Goal: Transaction & Acquisition: Purchase product/service

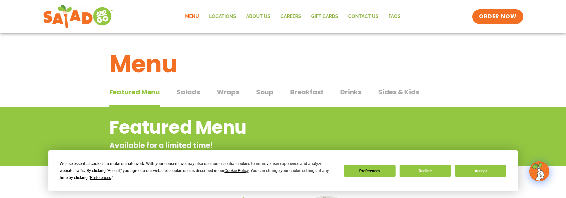
click at [522, 108] on div "Featured Menu Available for a limited time!" at bounding box center [283, 136] width 566 height 59
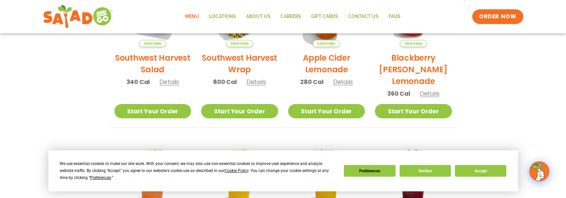
scroll to position [217, 0]
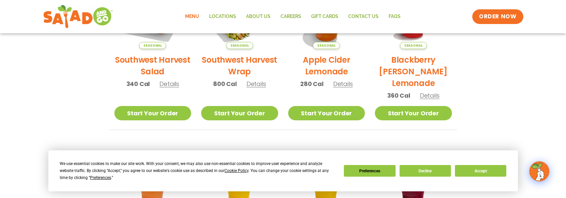
click at [241, 62] on h2 "Southwest Harvest Wrap" at bounding box center [239, 65] width 77 height 23
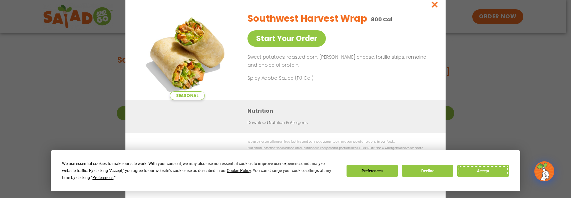
click at [487, 171] on button "Accept" at bounding box center [483, 171] width 51 height 12
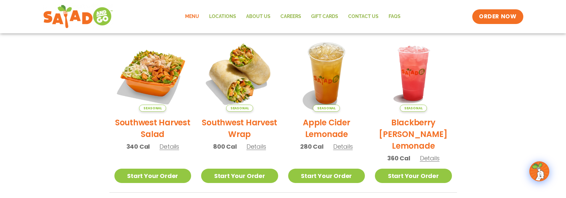
scroll to position [153, 0]
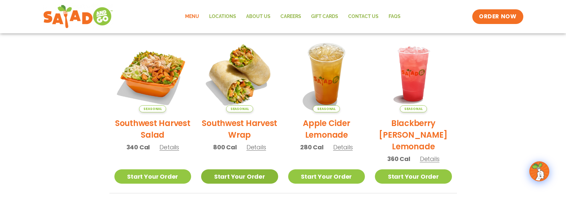
click at [241, 174] on link "Start Your Order" at bounding box center [239, 177] width 77 height 14
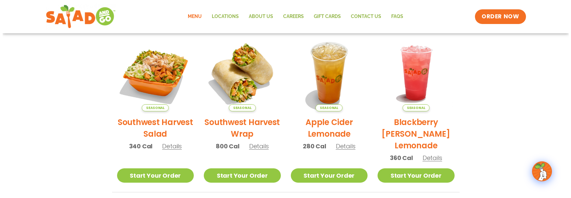
scroll to position [145, 0]
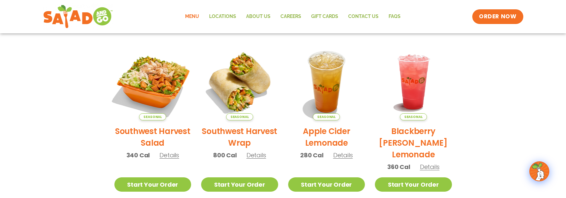
click at [158, 70] on img at bounding box center [152, 82] width 90 height 90
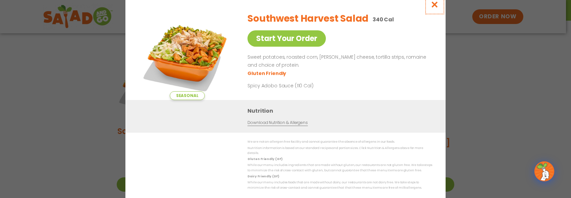
click at [435, 7] on icon "Close modal" at bounding box center [435, 4] width 8 height 7
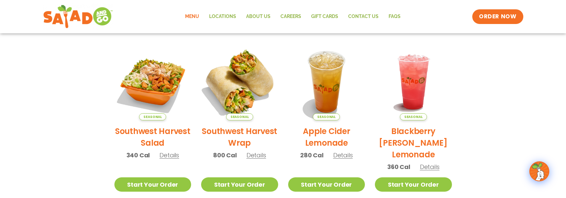
click at [237, 88] on img at bounding box center [240, 82] width 90 height 90
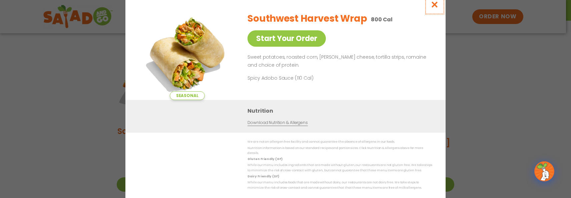
click at [436, 4] on icon "Close modal" at bounding box center [435, 4] width 8 height 7
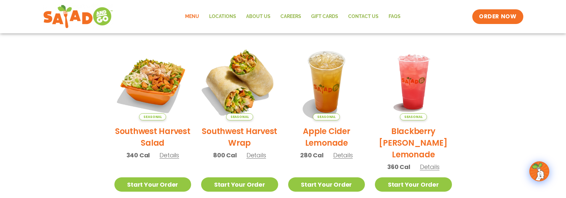
click at [234, 97] on img at bounding box center [240, 82] width 90 height 90
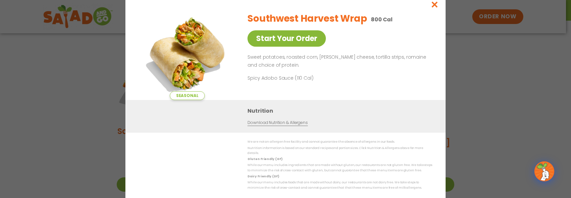
click at [304, 42] on link "Start Your Order" at bounding box center [287, 38] width 78 height 16
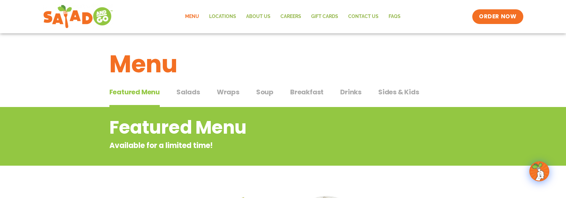
click at [232, 92] on span "Wraps" at bounding box center [228, 92] width 23 height 10
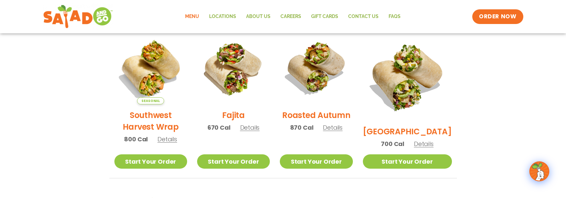
scroll to position [180, 0]
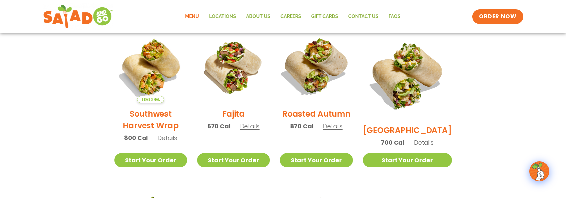
click at [337, 63] on img at bounding box center [316, 66] width 85 height 85
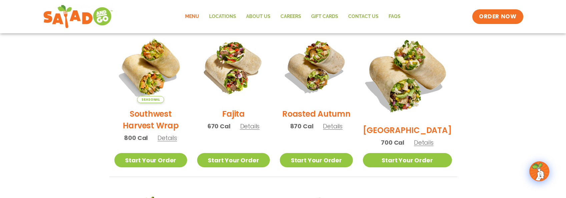
click at [418, 79] on img at bounding box center [407, 75] width 104 height 104
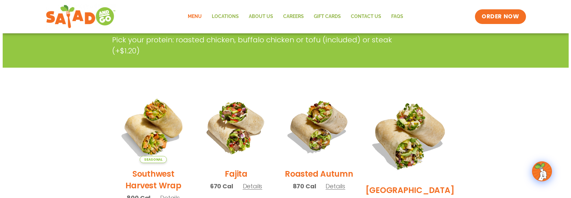
scroll to position [125, 0]
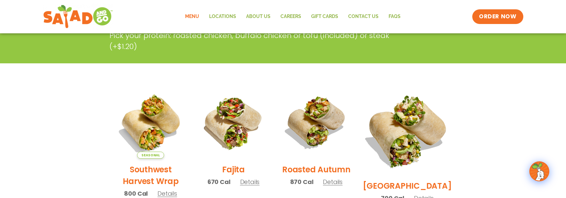
click at [412, 134] on img at bounding box center [407, 130] width 104 height 104
